Goal: Task Accomplishment & Management: Use online tool/utility

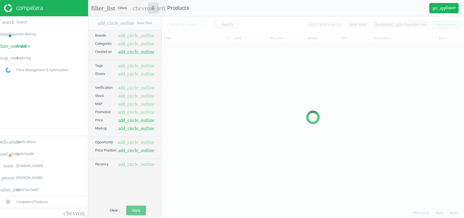
scroll to position [153, 297]
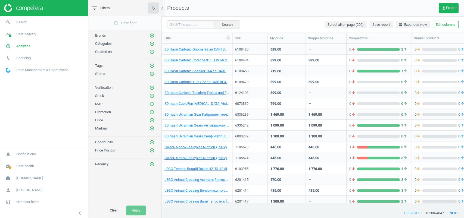
scroll to position [5, 6]
click at [169, 23] on input "text" at bounding box center [191, 24] width 48 height 8
paste input "6337400"
type input "6337400"
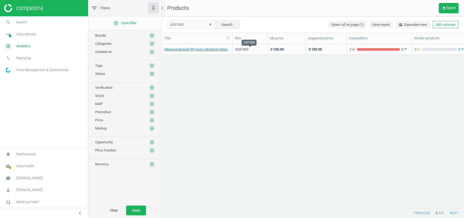
click at [256, 51] on div "6337400" at bounding box center [250, 49] width 30 height 5
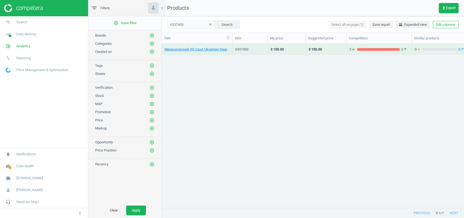
click at [256, 51] on div "6337400" at bounding box center [250, 49] width 30 height 5
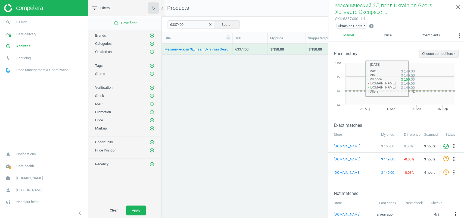
click at [380, 37] on link "Price" at bounding box center [388, 35] width 38 height 9
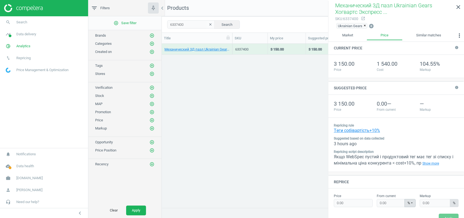
type input "3150.00"
type input "104.55"
click at [440, 162] on link "Show more" at bounding box center [431, 164] width 19 height 6
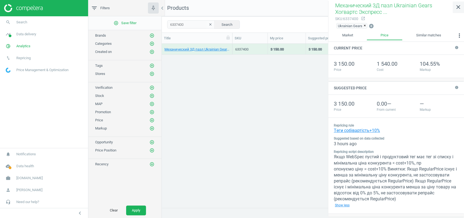
click at [458, 6] on icon "close" at bounding box center [458, 7] width 7 height 7
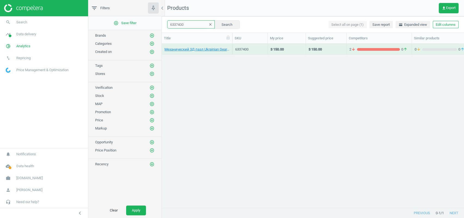
click at [183, 26] on input "6337400" at bounding box center [191, 24] width 48 height 8
paste input "115378 6337400 6072493 6039006 6103504 6337686 6108080 6113783 6118306 6078740 …"
type input "6115378 6337400 6072493 6039006 6103504 6337686 6108080 6113783 6118306 6078740…"
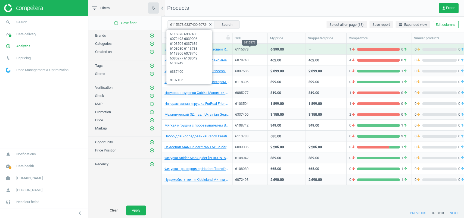
click at [256, 50] on div "6115378" at bounding box center [250, 49] width 30 height 5
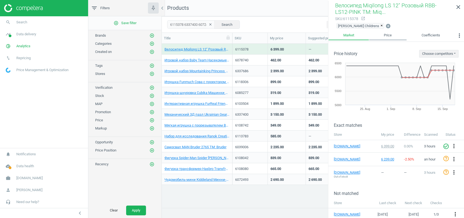
click at [383, 38] on link "Price" at bounding box center [388, 35] width 38 height 9
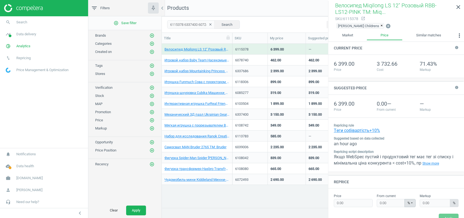
type input "6399.00"
type input "71.43"
click at [257, 63] on div "6078740" at bounding box center [250, 61] width 30 height 7
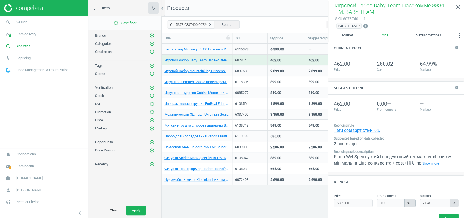
type input "462.00"
type input "64.99"
click at [258, 70] on div "6337686" at bounding box center [250, 71] width 30 height 5
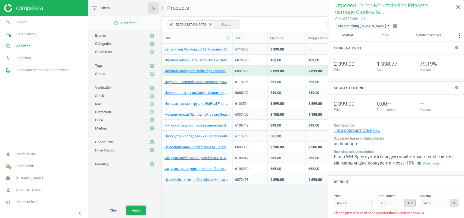
type input "2399.00"
type input "79.19"
click at [260, 82] on div "6118306" at bounding box center [250, 82] width 30 height 5
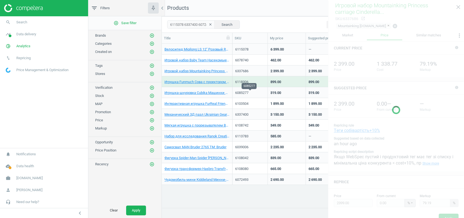
type input "899.00"
type input "79.96"
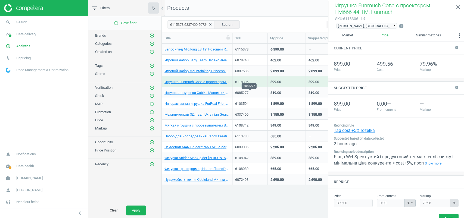
click at [260, 92] on div "6085277" at bounding box center [250, 93] width 30 height 5
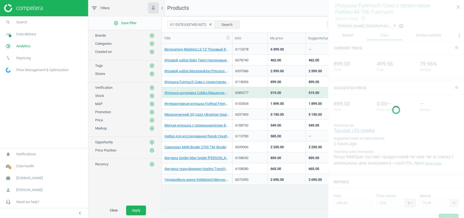
type input "319.00"
type input "97.21"
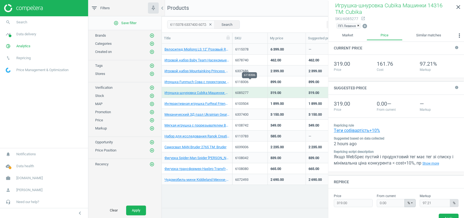
click at [260, 82] on div "6118306" at bounding box center [250, 82] width 30 height 5
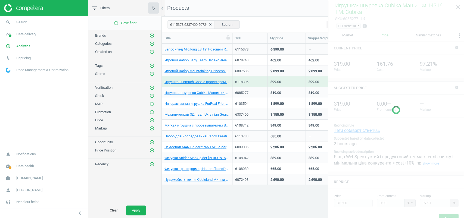
type input "899.00"
type input "79.96"
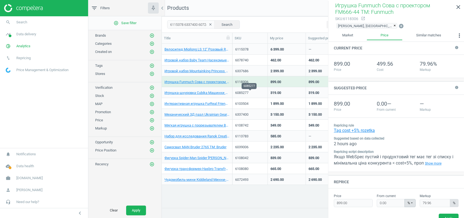
click at [259, 93] on div "6085277" at bounding box center [250, 93] width 30 height 5
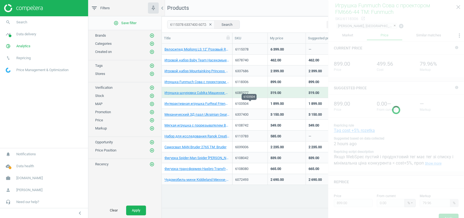
type input "319.00"
type input "97.21"
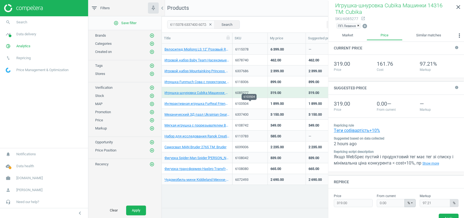
click at [259, 103] on div "6103504" at bounding box center [250, 103] width 30 height 5
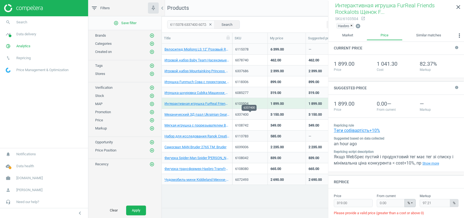
type input "1899.00"
type input "82.37"
click at [260, 122] on div "6108742" at bounding box center [250, 125] width 30 height 10
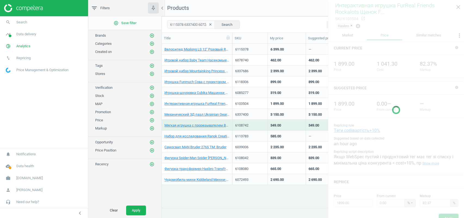
type input "349.00"
type input "64.50"
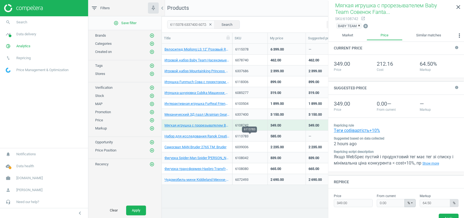
click at [260, 136] on div "6113783" at bounding box center [250, 136] width 30 height 5
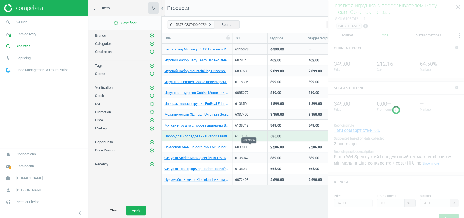
type input "585.00"
type input "61.29"
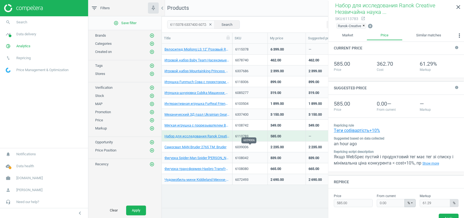
click at [261, 148] on div "6039006" at bounding box center [250, 147] width 30 height 5
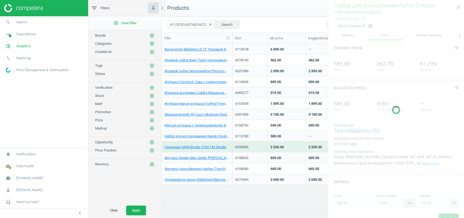
type input "2235.00"
type input "87.27"
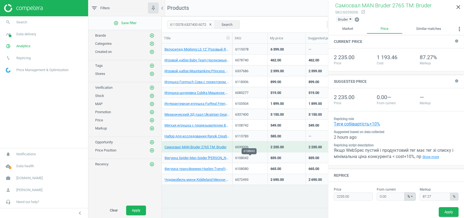
click at [261, 157] on div "6108042" at bounding box center [250, 158] width 30 height 5
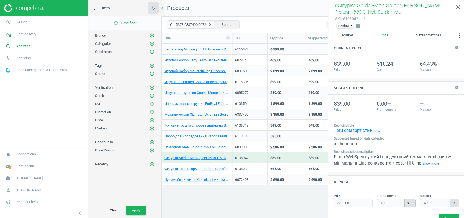
type input "839.00"
type input "64.43"
click at [258, 176] on div "6072493" at bounding box center [250, 180] width 30 height 10
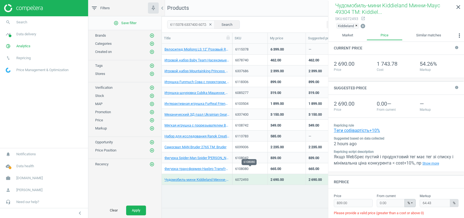
type input "2690.00"
type input "54.26"
click at [259, 170] on div "6108080" at bounding box center [250, 169] width 30 height 5
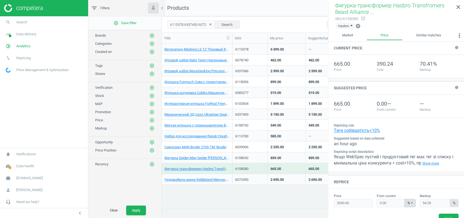
type input "665.00"
type input "70.41"
click at [265, 137] on div "6113783" at bounding box center [250, 136] width 35 height 11
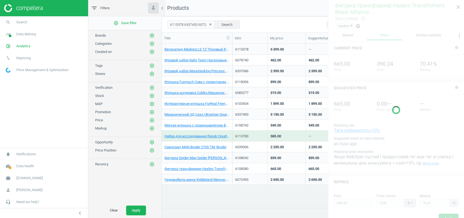
type input "585.00"
type input "61.29"
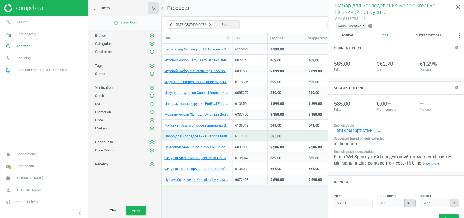
click at [262, 123] on div "6108742" at bounding box center [250, 125] width 30 height 10
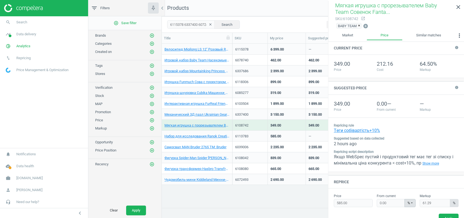
type input "349.00"
type input "64.50"
click at [262, 115] on div "6337400" at bounding box center [250, 114] width 30 height 5
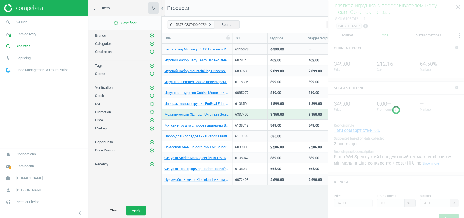
type input "3150.00"
type input "104.55"
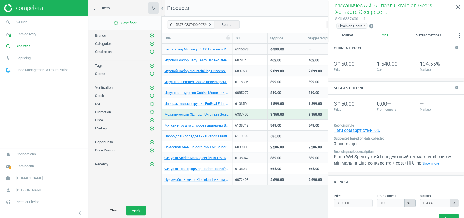
click at [260, 107] on div "6103504" at bounding box center [250, 104] width 30 height 7
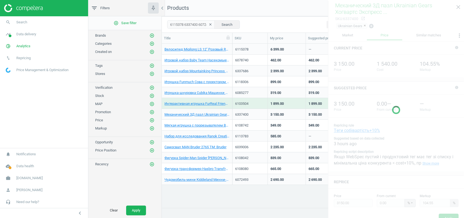
type input "1899.00"
type input "82.37"
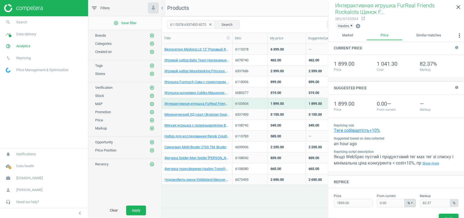
click at [258, 97] on div "6085277" at bounding box center [250, 94] width 30 height 7
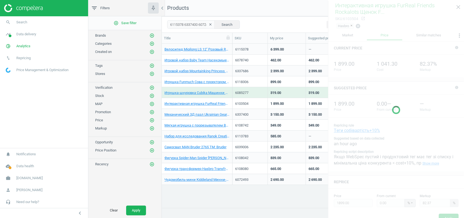
type input "319.00"
type input "97.21"
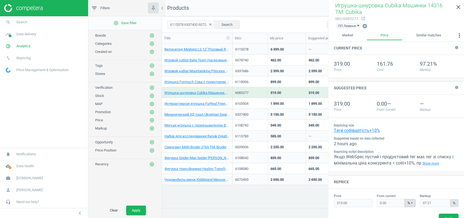
click at [256, 88] on div "6085277" at bounding box center [250, 93] width 30 height 10
click at [256, 84] on div "6118306" at bounding box center [250, 82] width 30 height 5
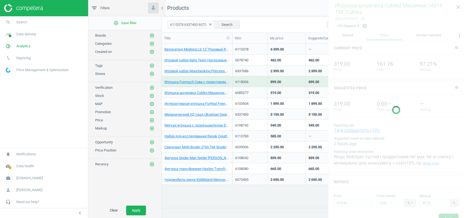
type input "899.00"
type input "79.96"
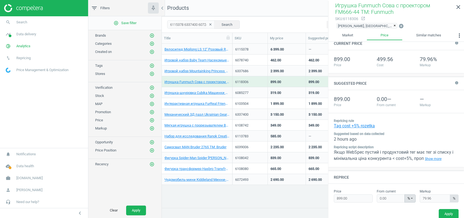
scroll to position [19, 0]
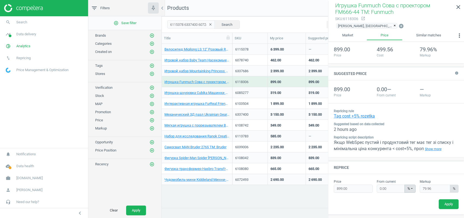
click at [251, 93] on div "6085277" at bounding box center [250, 93] width 30 height 5
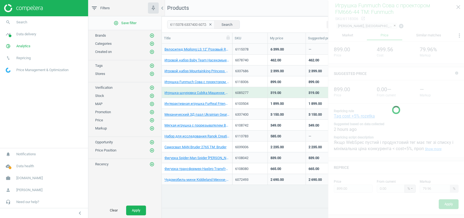
type input "319.00"
type input "97.21"
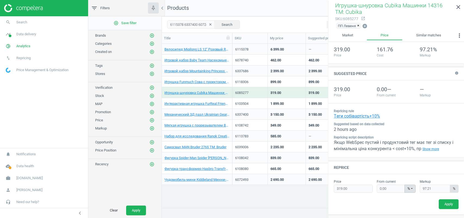
click at [253, 99] on div "6103504" at bounding box center [250, 104] width 30 height 10
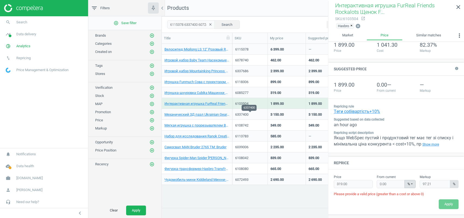
type input "1899.00"
type input "82.37"
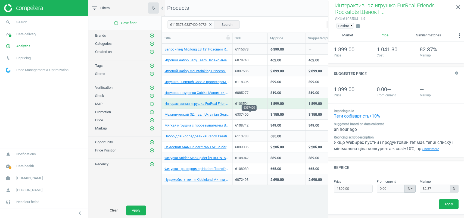
click at [256, 117] on div "6337400" at bounding box center [250, 114] width 30 height 5
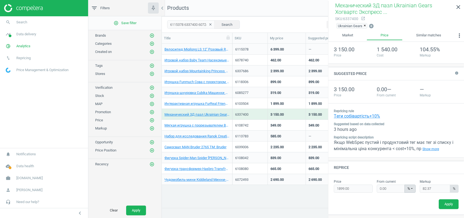
type input "3150.00"
type input "104.55"
click at [254, 123] on div "6108742" at bounding box center [250, 125] width 30 height 5
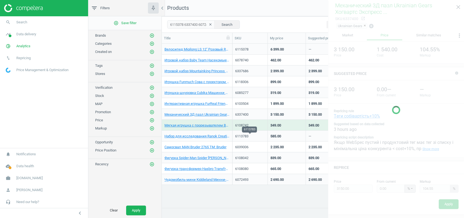
type input "349.00"
type input "64.50"
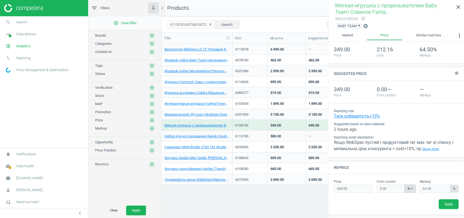
click at [256, 97] on div "6085277" at bounding box center [250, 92] width 35 height 11
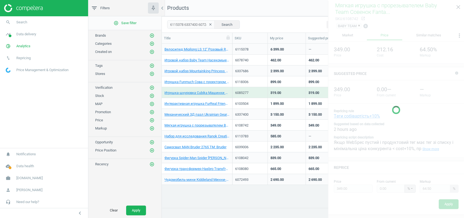
type input "319.00"
type input "97.21"
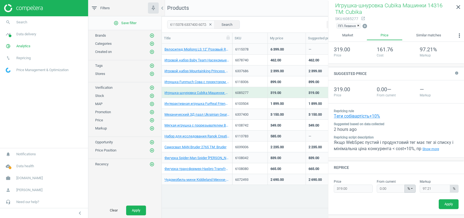
click at [256, 108] on div "6103504" at bounding box center [250, 104] width 30 height 7
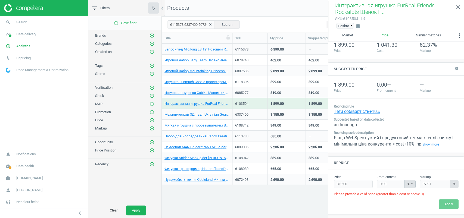
type input "1899.00"
type input "82.37"
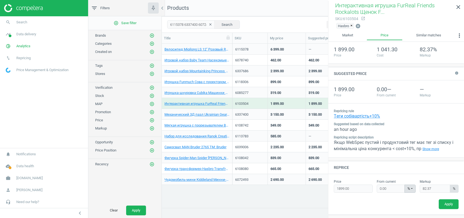
click at [257, 112] on div "6337400" at bounding box center [250, 115] width 30 height 10
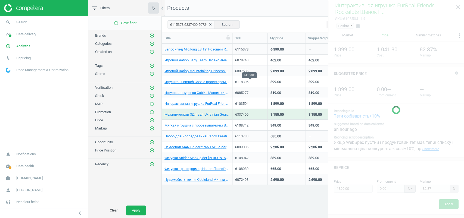
type input "3150.00"
type input "104.55"
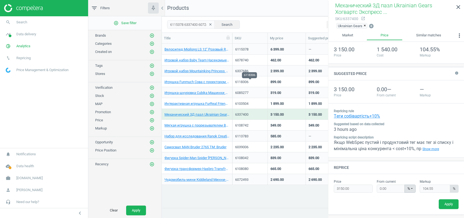
click at [253, 81] on div "6118306" at bounding box center [250, 82] width 30 height 5
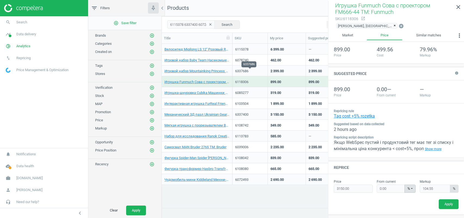
type input "899.00"
type input "79.96"
click at [259, 70] on div "6337686" at bounding box center [250, 71] width 30 height 5
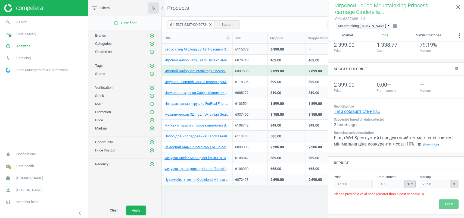
type input "2399.00"
type input "79.19"
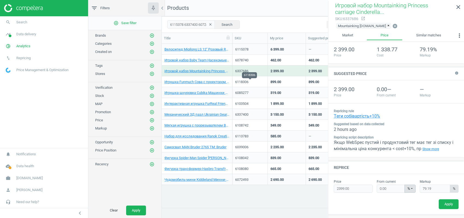
click at [254, 81] on div "6118306" at bounding box center [250, 82] width 30 height 5
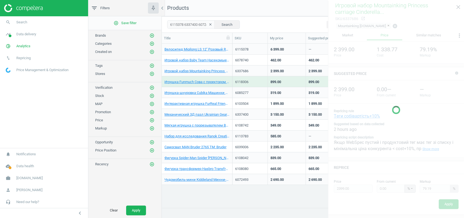
type input "899.00"
type input "79.96"
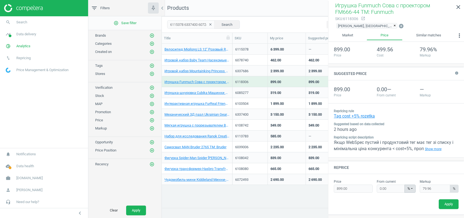
click at [254, 99] on div "6103504" at bounding box center [250, 104] width 30 height 10
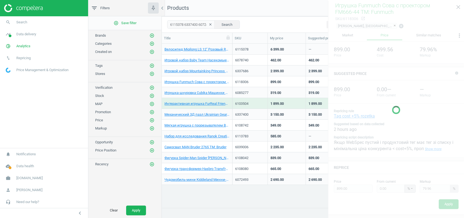
type input "1899.00"
type input "82.37"
